Goal: Check status: Check status

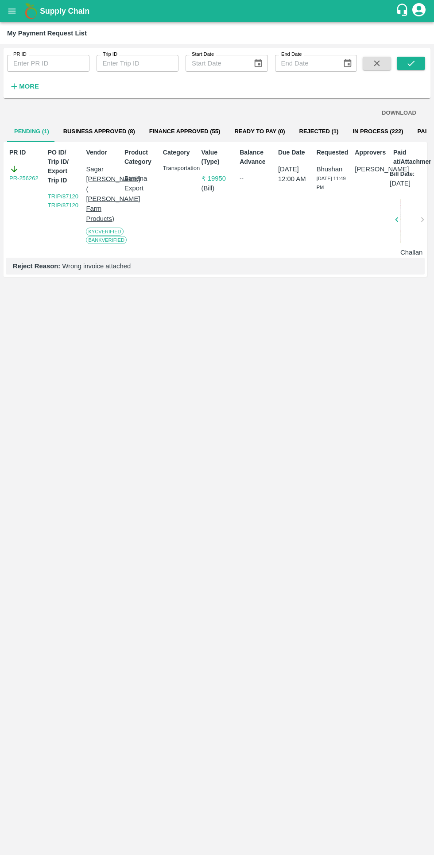
click at [37, 88] on strong "More" at bounding box center [29, 86] width 20 height 7
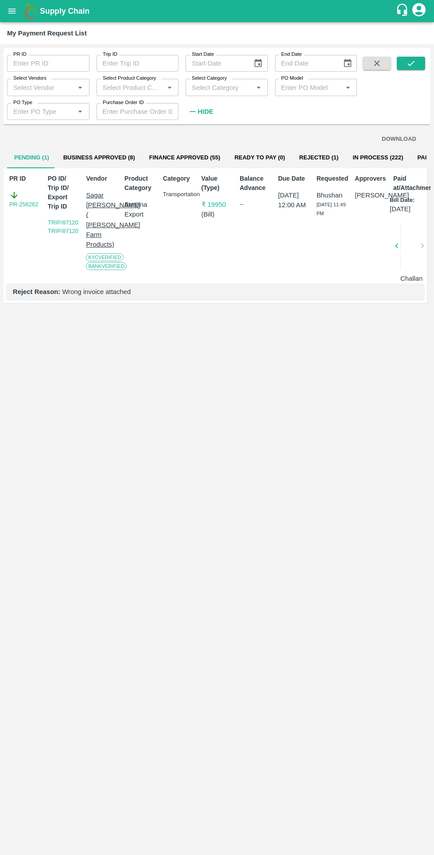
click at [45, 90] on input "Select Vendors" at bounding box center [41, 87] width 62 height 12
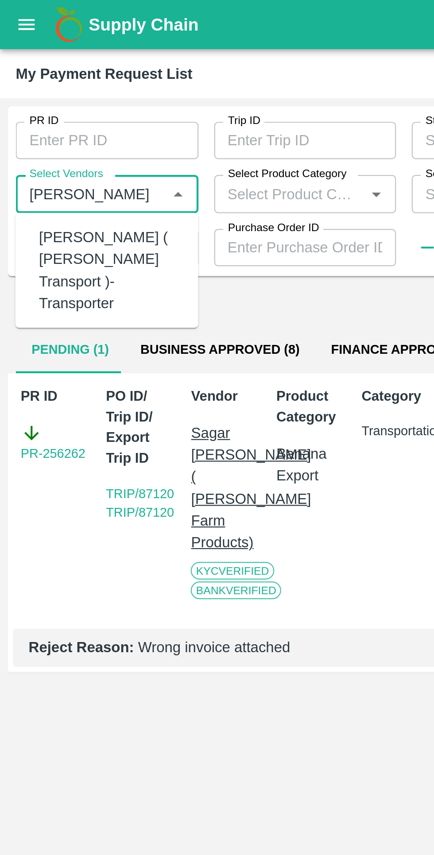
click at [40, 111] on div "[PERSON_NAME] ( [PERSON_NAME] Transport )-Transporter" at bounding box center [50, 121] width 65 height 39
type input "[PERSON_NAME] ( [PERSON_NAME] Transport )-Transporter"
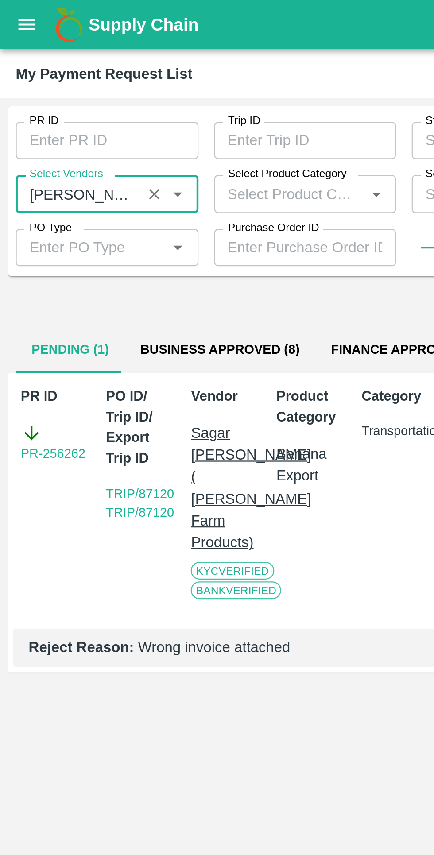
scroll to position [0, 6]
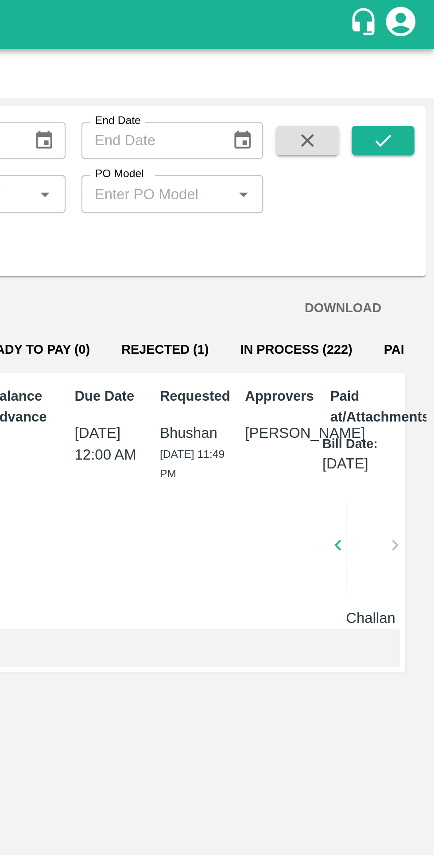
click at [407, 61] on icon "submit" at bounding box center [411, 63] width 10 height 10
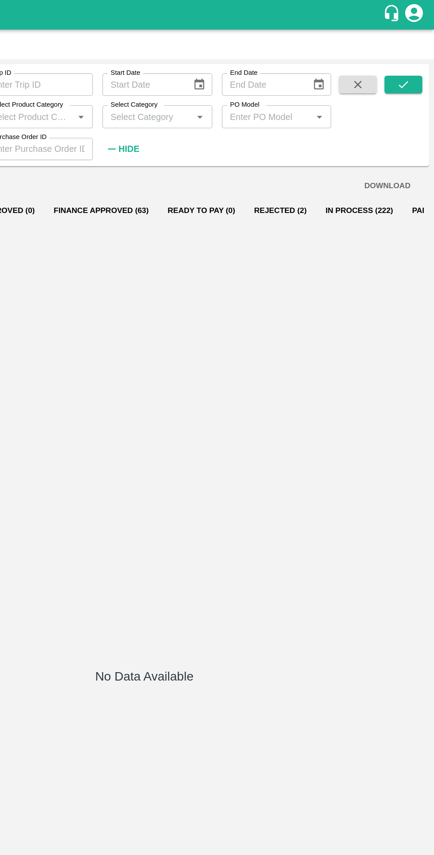
scroll to position [0, 0]
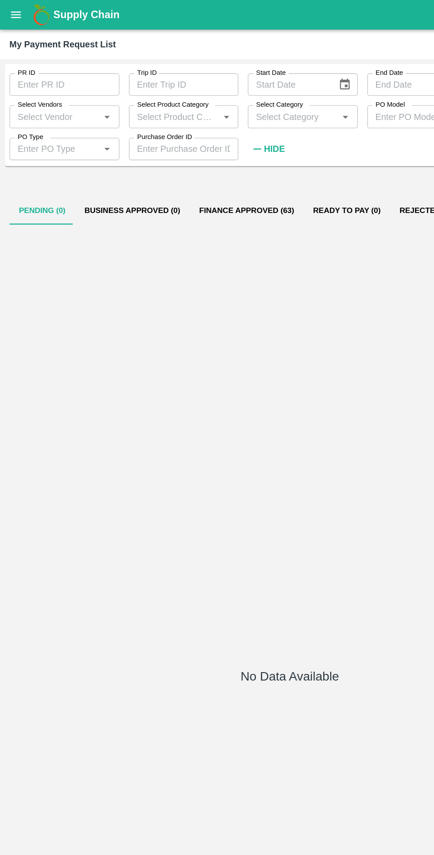
click at [46, 90] on input "Select Vendors" at bounding box center [41, 87] width 62 height 12
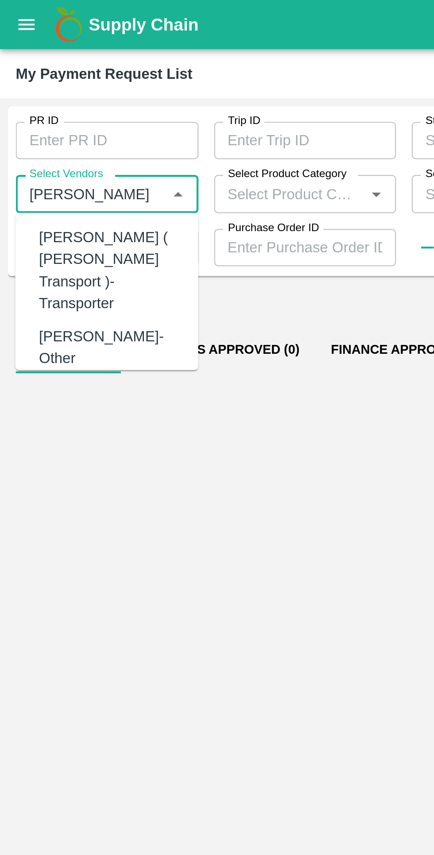
click at [38, 116] on div "[PERSON_NAME] ( [PERSON_NAME] Transport )-Transporter" at bounding box center [50, 121] width 65 height 39
type input "[PERSON_NAME] ( [PERSON_NAME] Transport )-Transporter"
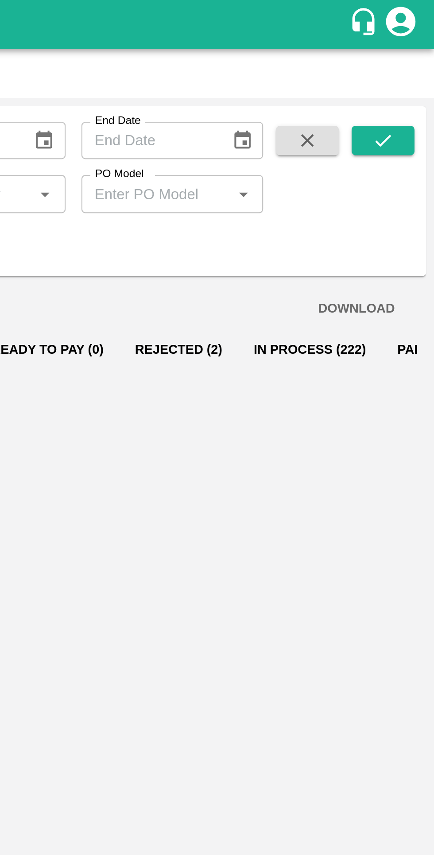
click at [407, 69] on button "submit" at bounding box center [411, 63] width 28 height 13
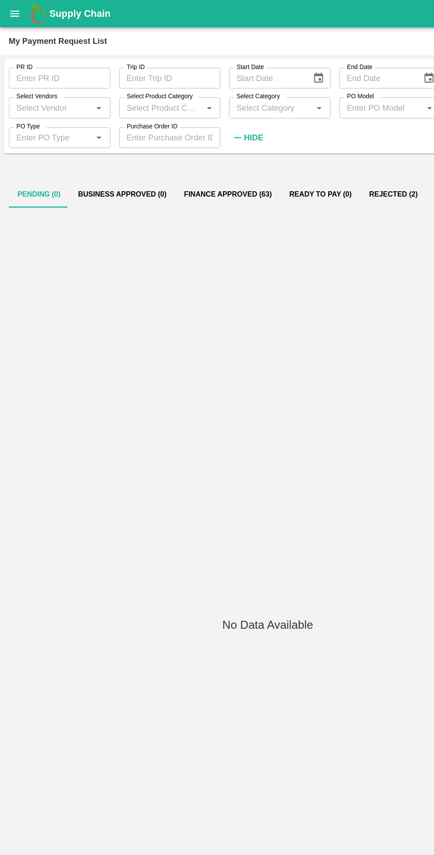
click at [47, 87] on input "Select Vendors" at bounding box center [41, 87] width 62 height 12
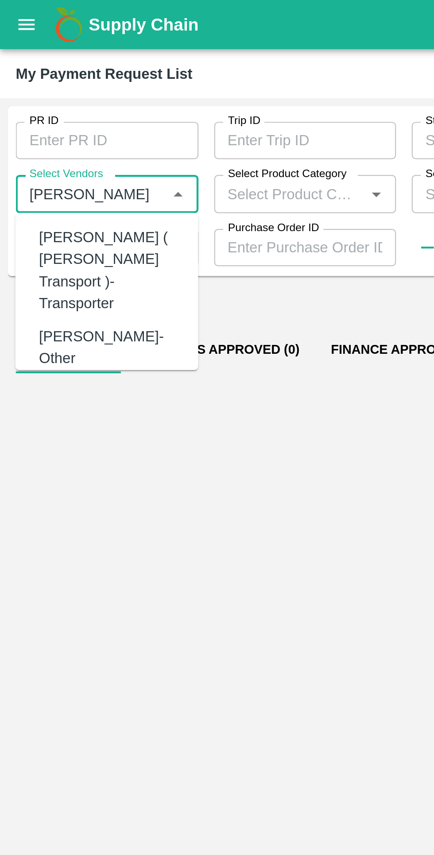
click at [31, 114] on div "[PERSON_NAME] ( [PERSON_NAME] Transport )-Transporter" at bounding box center [50, 121] width 65 height 39
type input "[PERSON_NAME] ( [PERSON_NAME] Transport )-Transporter"
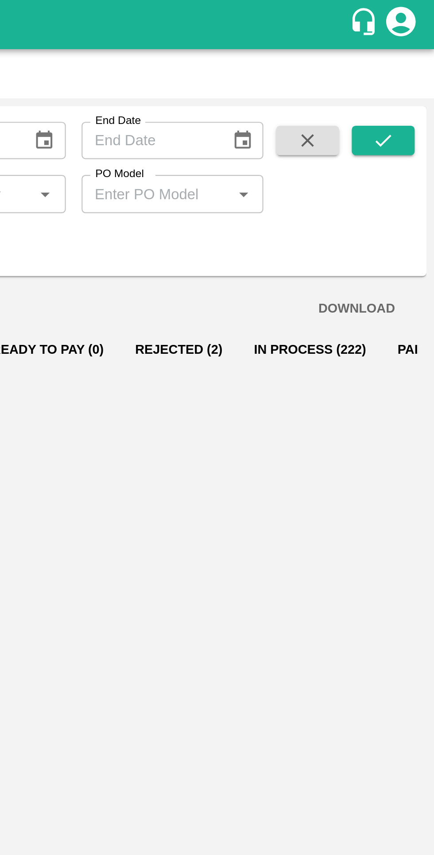
click at [411, 63] on icon "submit" at bounding box center [411, 63] width 10 height 10
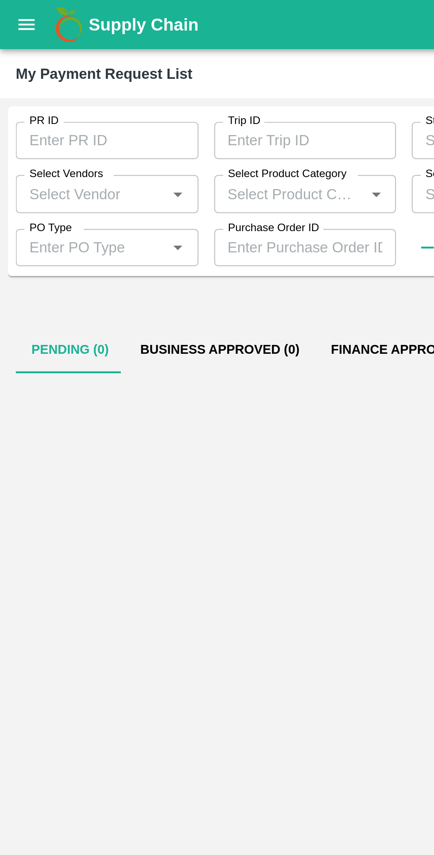
click at [39, 89] on input "Select Vendors" at bounding box center [41, 87] width 62 height 12
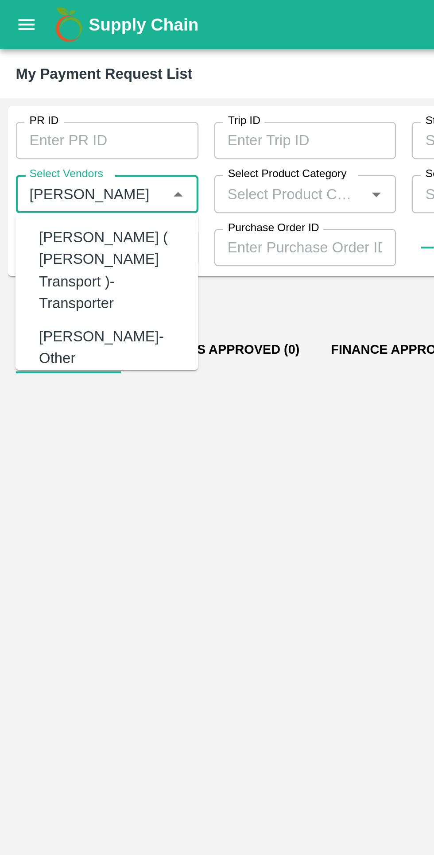
click at [39, 110] on div "[PERSON_NAME] ( [PERSON_NAME] Transport )-Transporter" at bounding box center [50, 121] width 65 height 39
type input "[PERSON_NAME] ( [PERSON_NAME] Transport )-Transporter"
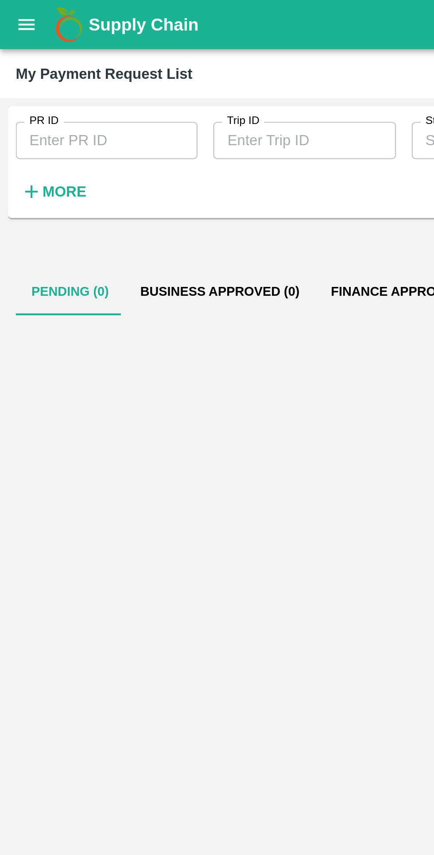
click at [24, 89] on strong "More" at bounding box center [29, 86] width 20 height 7
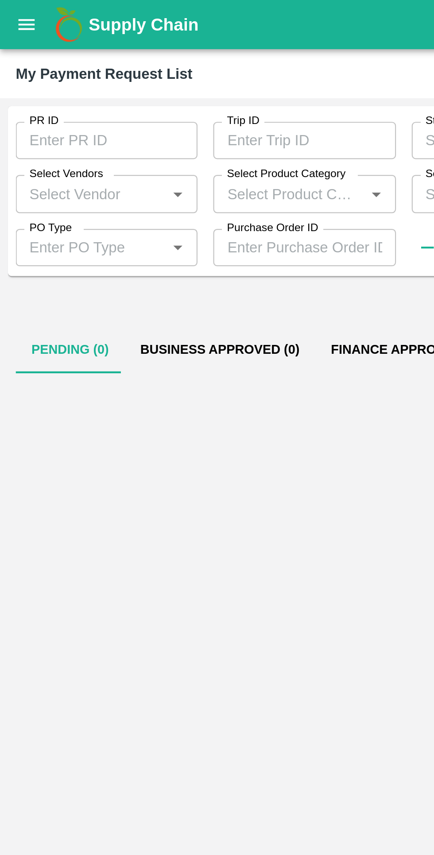
click at [29, 85] on input "Select Vendors" at bounding box center [41, 87] width 62 height 12
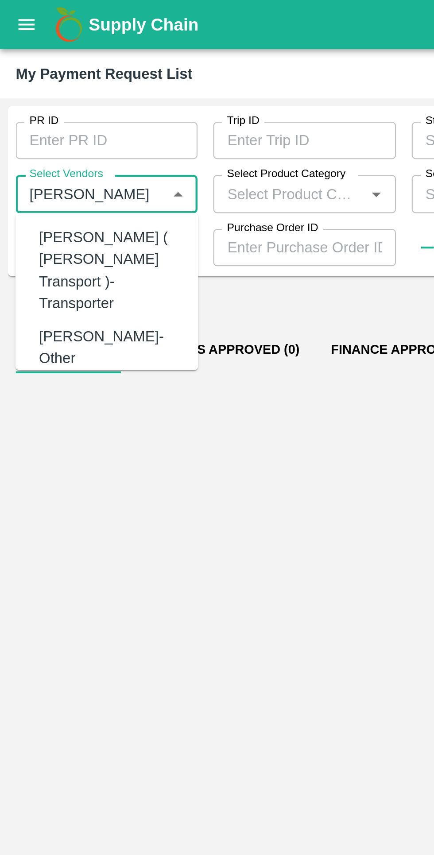
click at [38, 108] on div "[PERSON_NAME] ( [PERSON_NAME] Transport )-Transporter" at bounding box center [50, 121] width 65 height 39
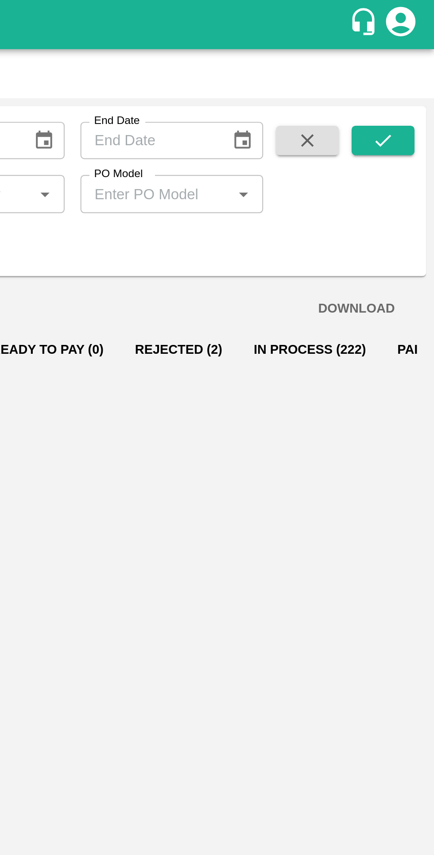
type input "[PERSON_NAME] ( [PERSON_NAME] Transport )-Transporter"
click at [413, 65] on icon "submit" at bounding box center [411, 63] width 10 height 10
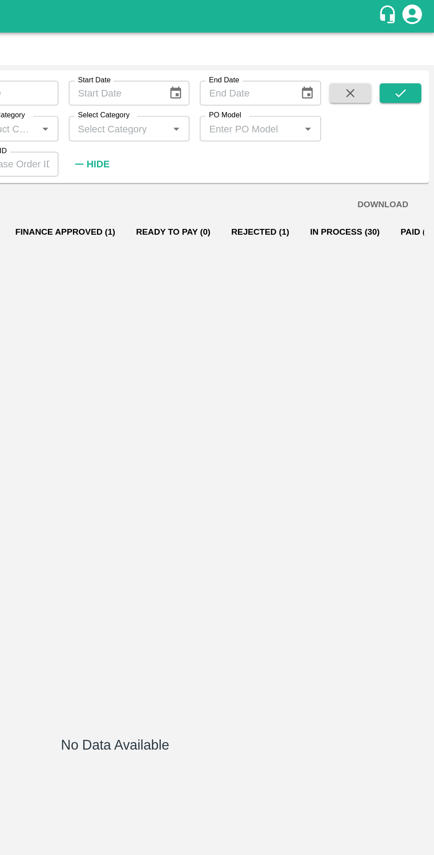
click at [345, 159] on button "In Process (30)" at bounding box center [373, 157] width 62 height 21
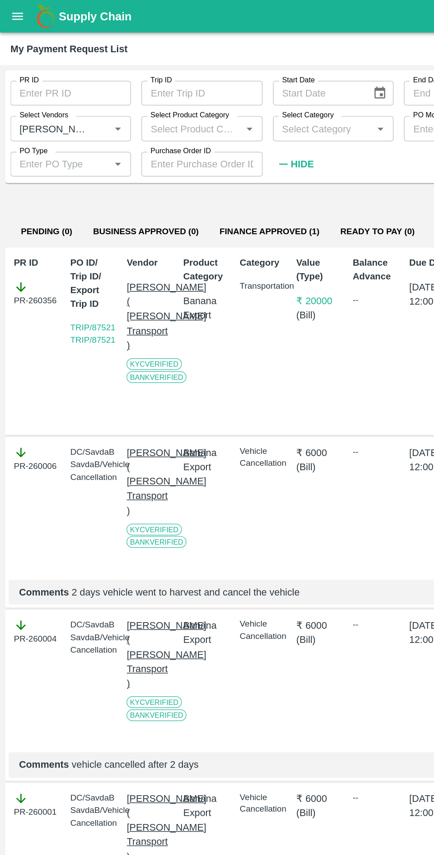
click at [165, 155] on button "Finance Approved (1)" at bounding box center [183, 157] width 82 height 21
